Goal: Task Accomplishment & Management: Manage account settings

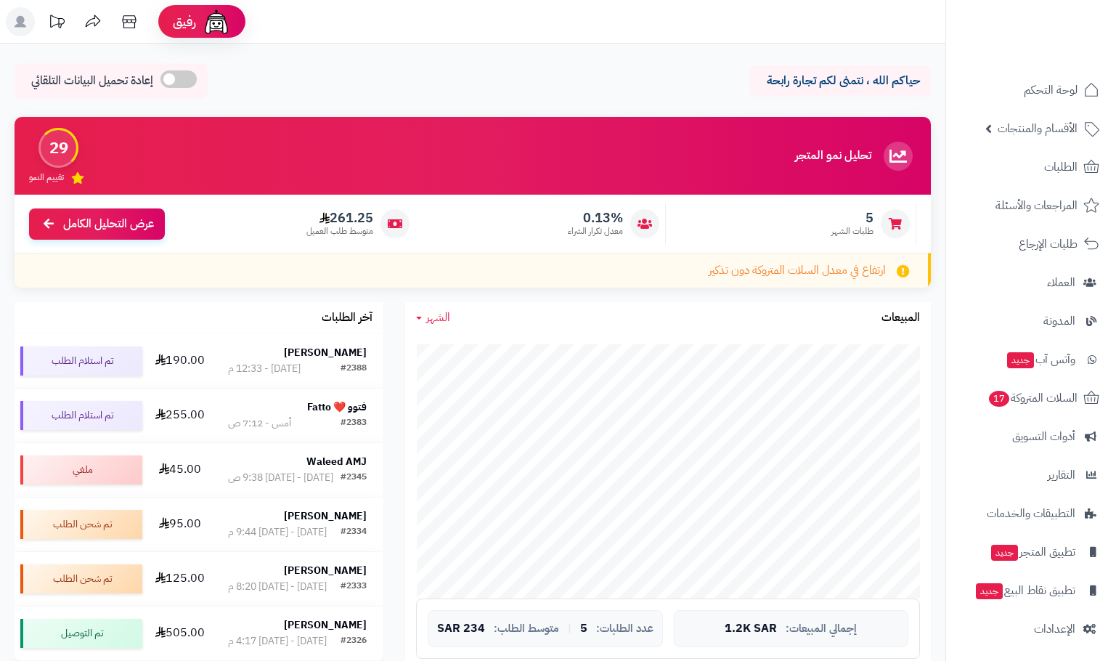
click at [1050, 159] on span "الطلبات" at bounding box center [1060, 167] width 33 height 20
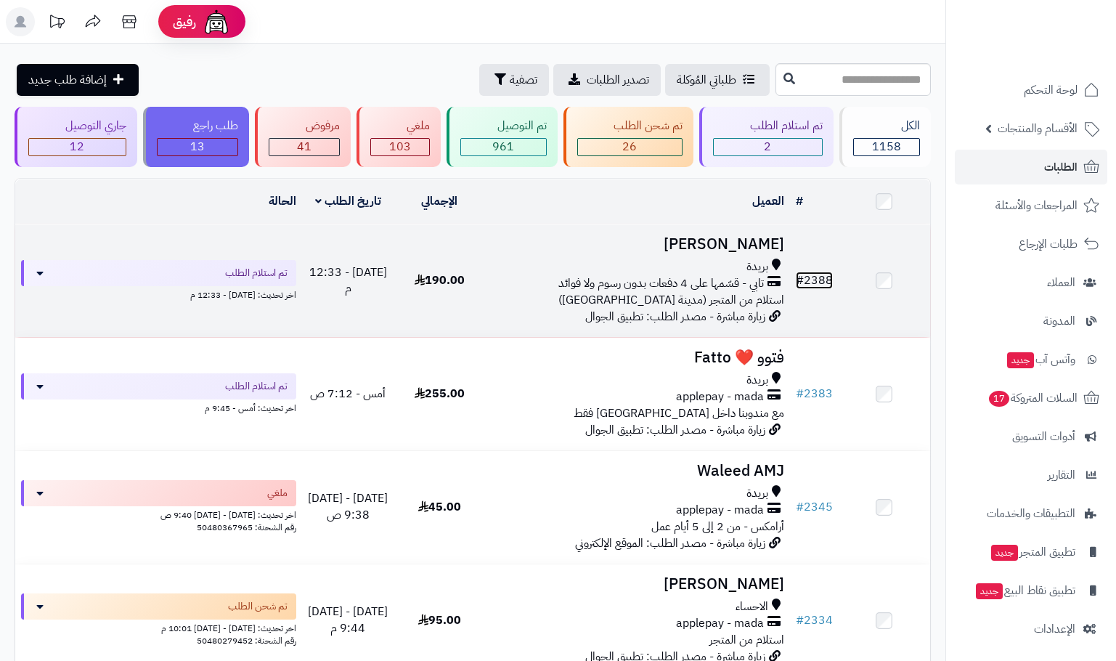
click at [800, 280] on span "#" at bounding box center [800, 280] width 8 height 17
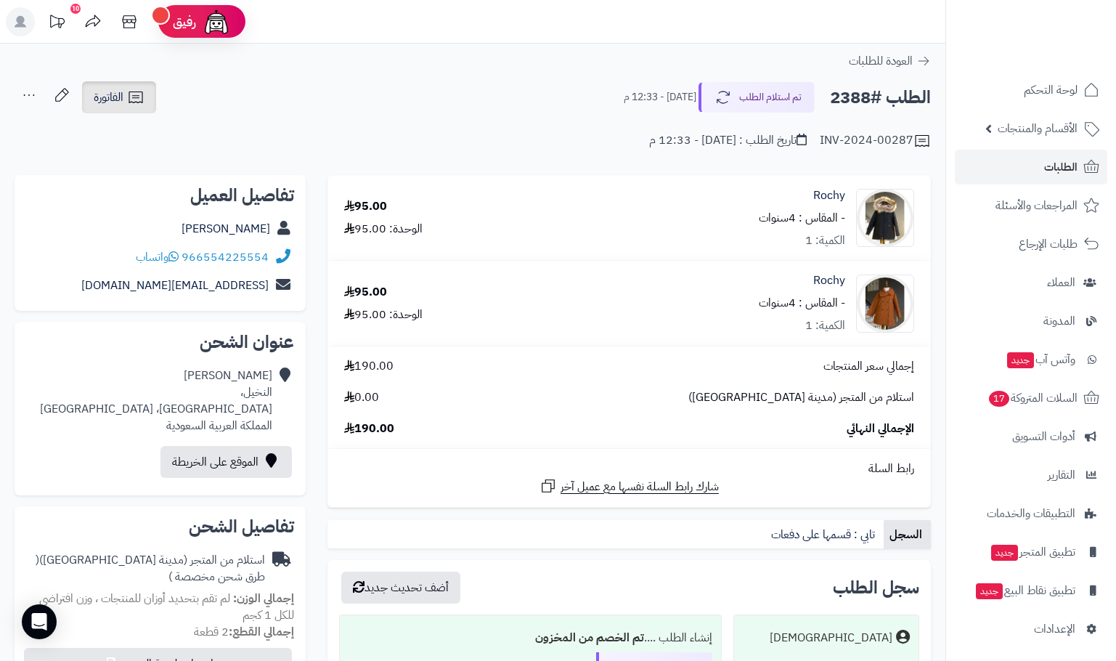
click at [141, 95] on icon at bounding box center [135, 97] width 17 height 17
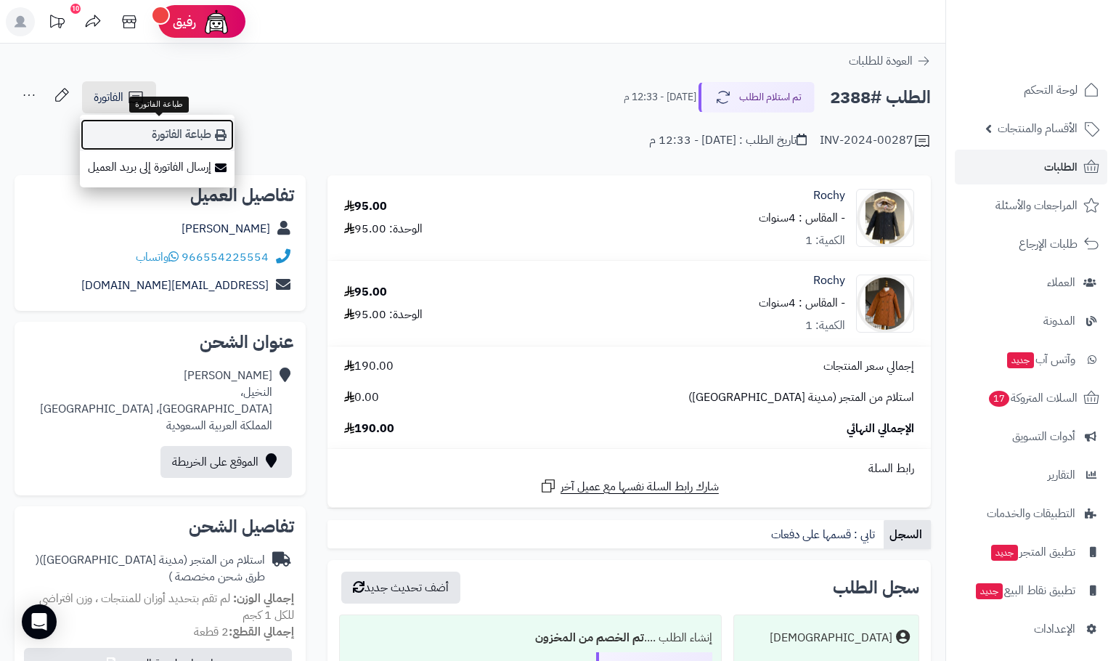
click at [187, 135] on link "طباعة الفاتورة" at bounding box center [157, 134] width 155 height 33
